Goal: Information Seeking & Learning: Learn about a topic

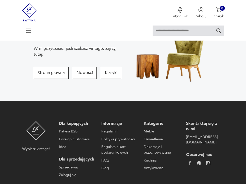
scroll to position [47, 0]
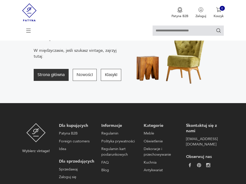
click at [69, 76] on button "Strona główna" at bounding box center [51, 75] width 35 height 12
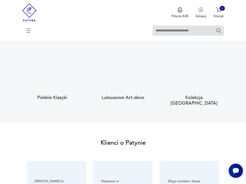
scroll to position [451, 0]
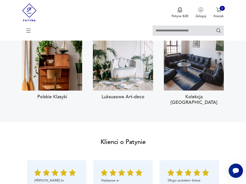
click at [200, 105] on h3 "Kolekcja Togo" at bounding box center [194, 99] width 60 height 11
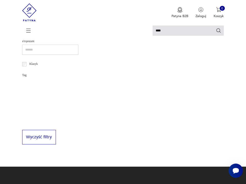
type input "****"
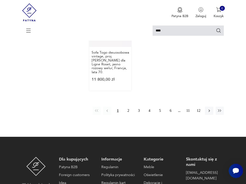
scroll to position [570, 0]
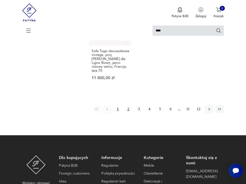
click at [124, 105] on button "2" at bounding box center [128, 109] width 8 height 8
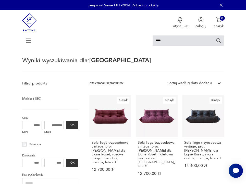
click at [0, 0] on icon at bounding box center [0, 0] width 0 height 0
click at [0, 0] on div "Sortuj według ceny (od najmniejszej)" at bounding box center [0, 0] width 0 height 0
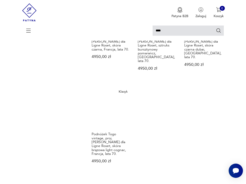
scroll to position [504, 0]
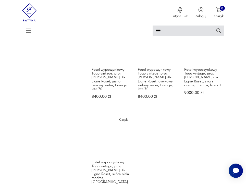
scroll to position [460, 0]
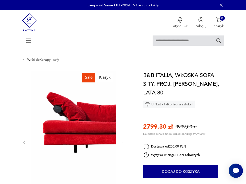
click at [124, 144] on icon "button" at bounding box center [122, 143] width 4 height 4
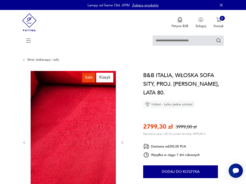
click at [124, 144] on icon "button" at bounding box center [122, 143] width 4 height 4
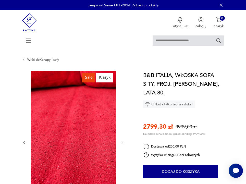
click at [124, 144] on icon "button" at bounding box center [122, 143] width 4 height 4
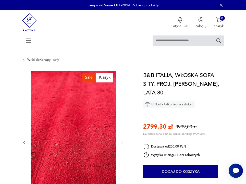
click at [124, 144] on icon "button" at bounding box center [122, 143] width 4 height 4
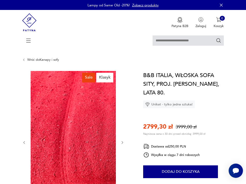
click at [124, 144] on icon "button" at bounding box center [122, 143] width 4 height 4
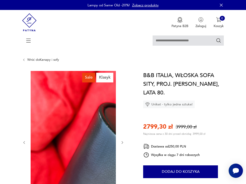
click at [124, 144] on icon "button" at bounding box center [122, 143] width 4 height 4
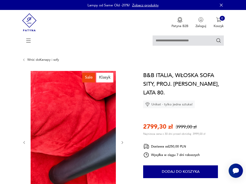
click at [124, 144] on icon "button" at bounding box center [122, 143] width 4 height 4
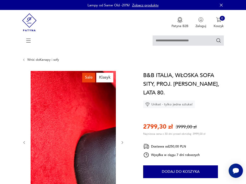
click at [124, 144] on icon "button" at bounding box center [122, 143] width 4 height 4
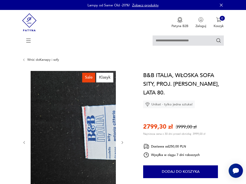
click at [124, 144] on icon "button" at bounding box center [122, 143] width 4 height 4
